Goal: Navigation & Orientation: Find specific page/section

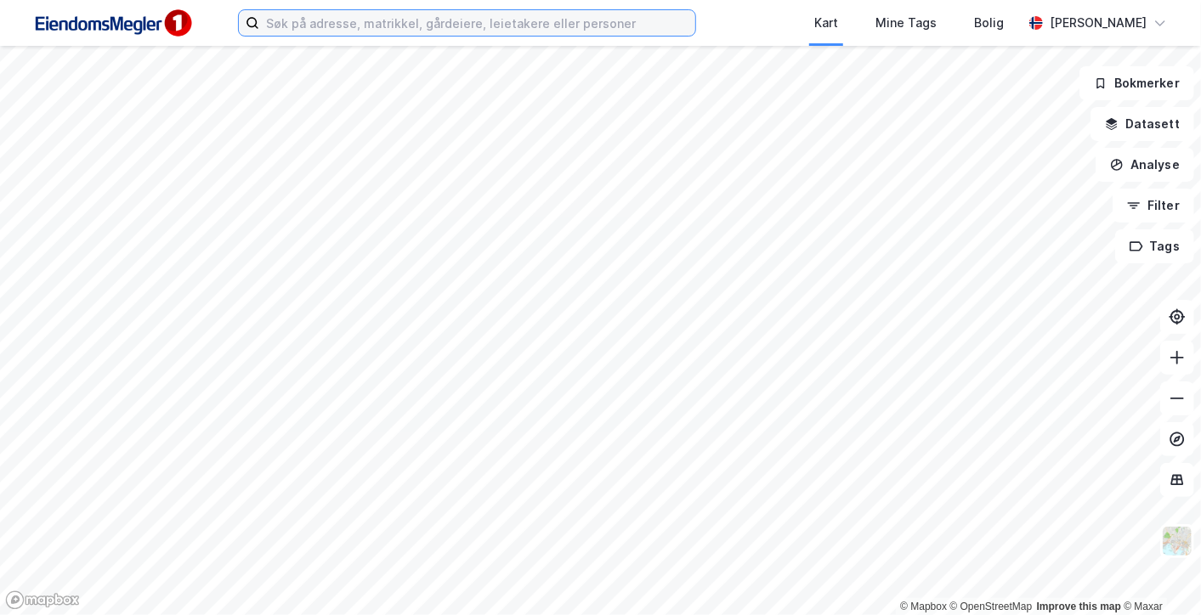
click at [333, 26] on input at bounding box center [477, 22] width 436 height 25
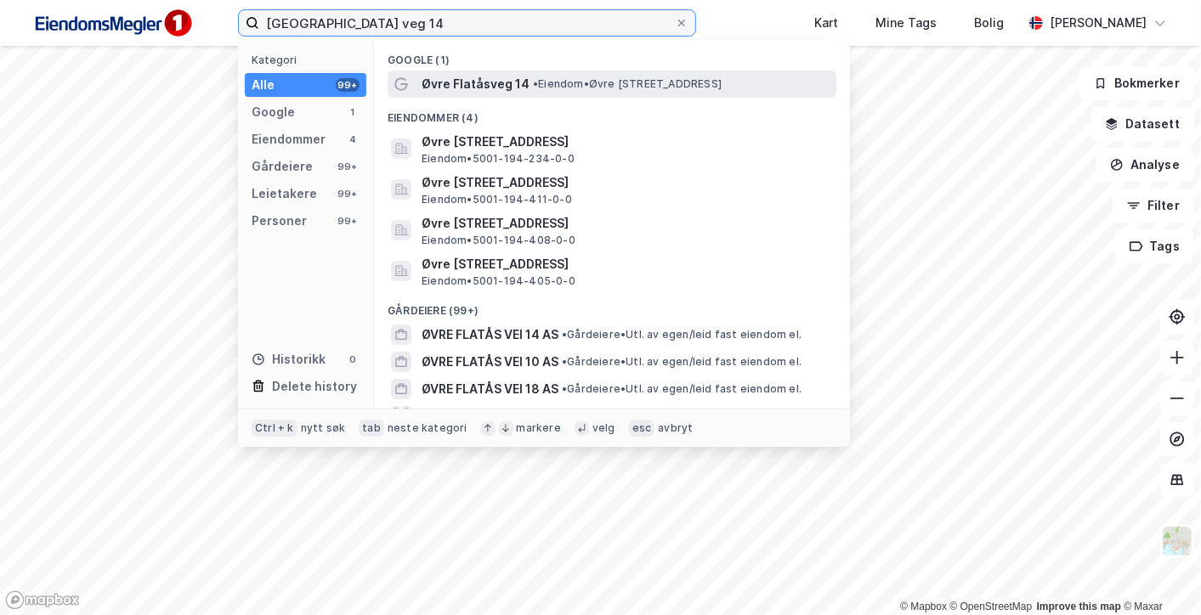
type input "[GEOGRAPHIC_DATA] veg 14"
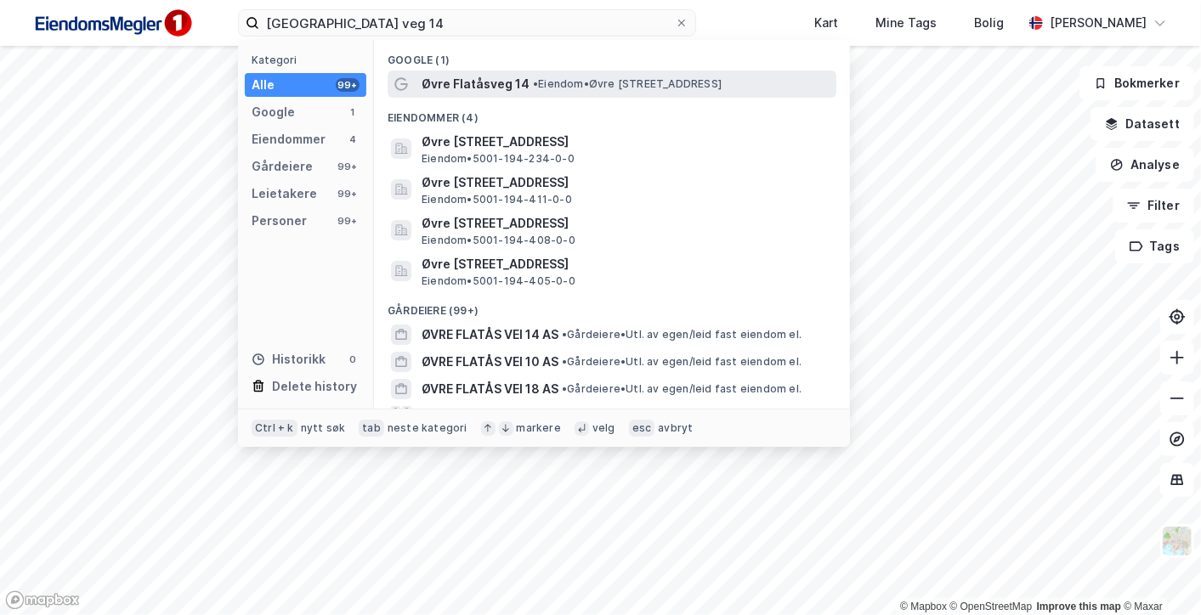
click at [534, 83] on span "•" at bounding box center [535, 83] width 5 height 13
